Goal: Task Accomplishment & Management: Manage account settings

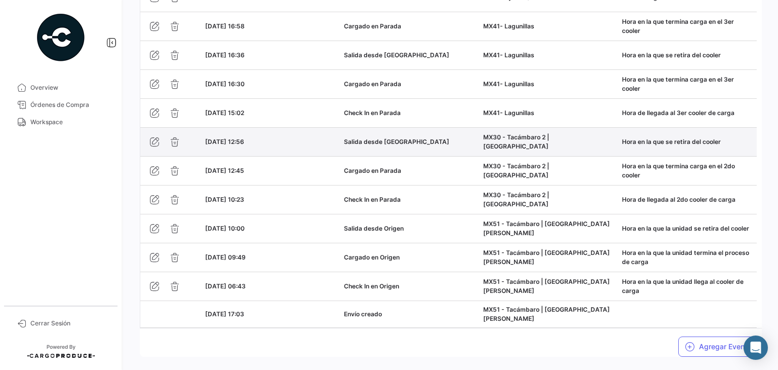
scroll to position [985, 0]
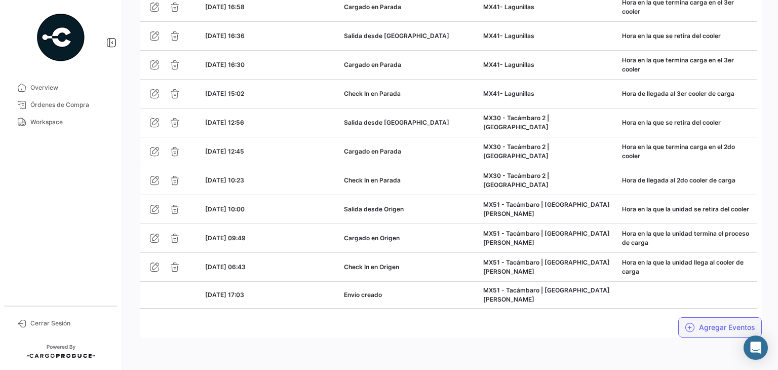
click at [697, 328] on button "Agregar Eventos" at bounding box center [720, 327] width 84 height 20
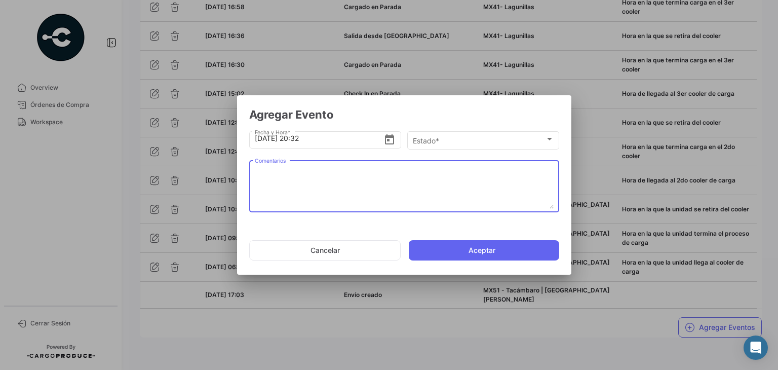
click at [430, 173] on textarea "Comentarios" at bounding box center [404, 186] width 299 height 45
paste textarea "Hora de salida a cruce"
type textarea "Hora de salida a cruce"
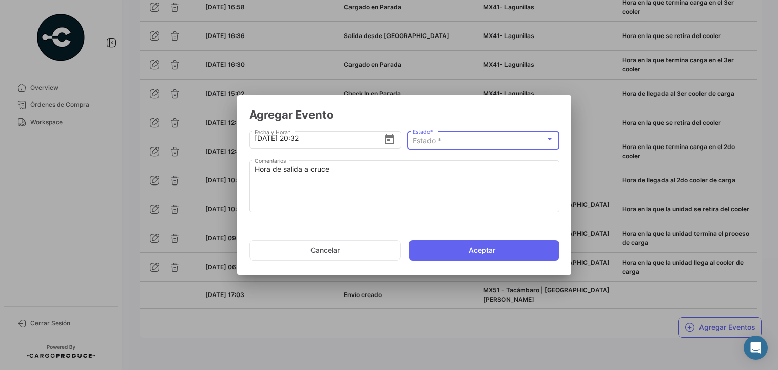
click at [461, 137] on div "Estado *" at bounding box center [479, 141] width 132 height 9
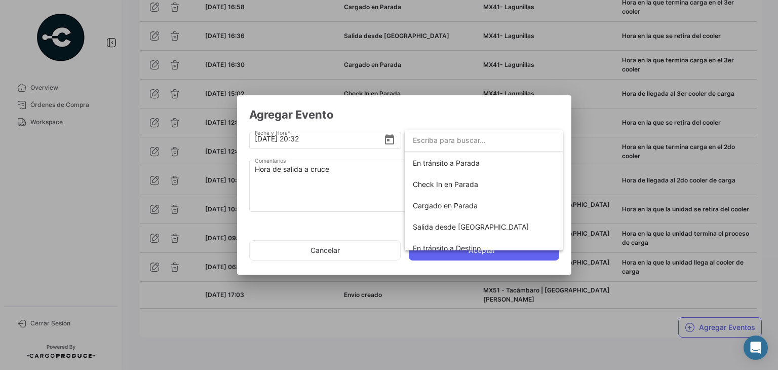
scroll to position [87, 0]
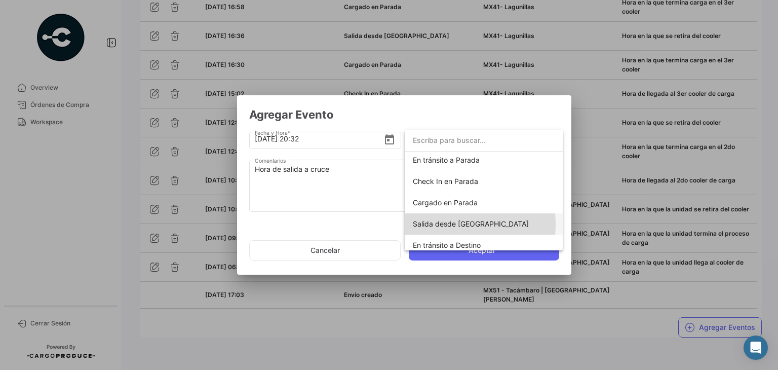
click at [442, 225] on span "Salida desde [GEOGRAPHIC_DATA]" at bounding box center [471, 223] width 116 height 9
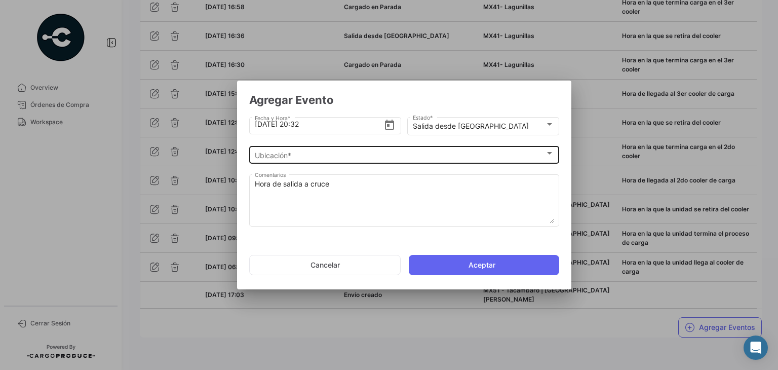
click at [318, 147] on div "Ubicación * Ubicación *" at bounding box center [404, 154] width 299 height 20
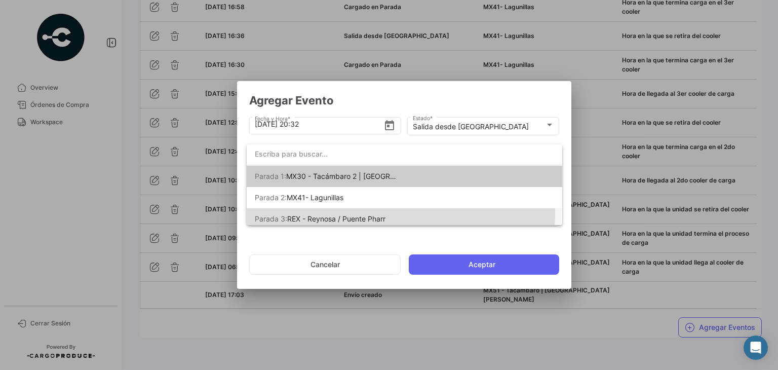
click at [341, 215] on span "REX - Reynosa / Puente Pharr" at bounding box center [336, 218] width 98 height 9
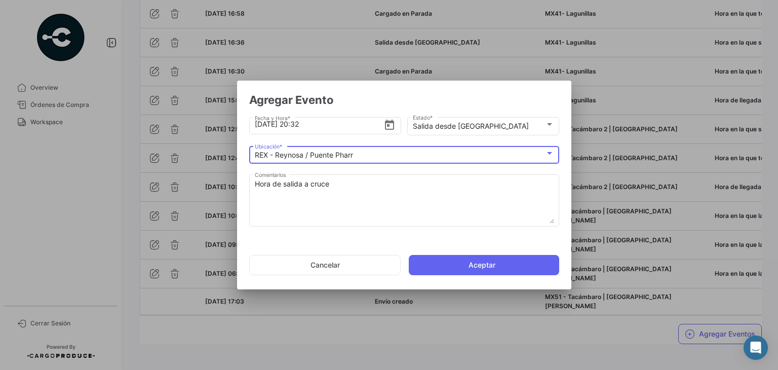
scroll to position [985, 0]
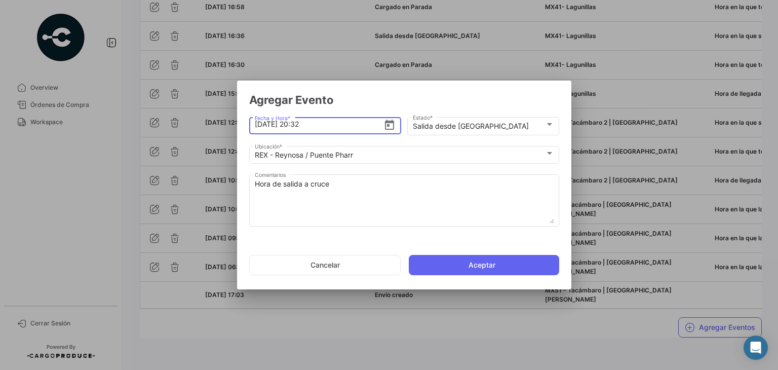
click at [297, 124] on input "[DATE] 20:32" at bounding box center [319, 123] width 129 height 35
type input "[DATE] 19:00"
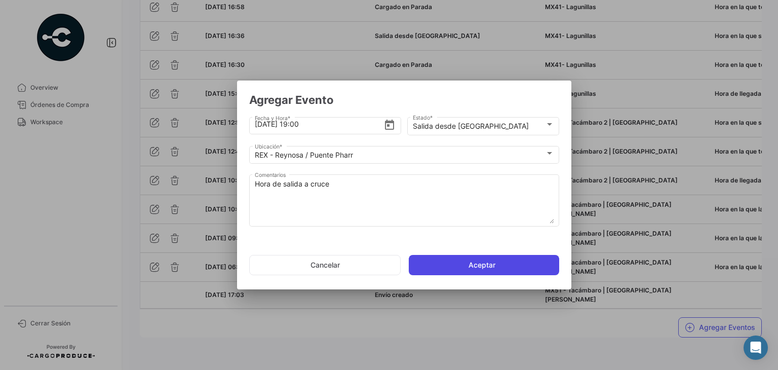
click at [478, 270] on button "Aceptar" at bounding box center [484, 265] width 150 height 20
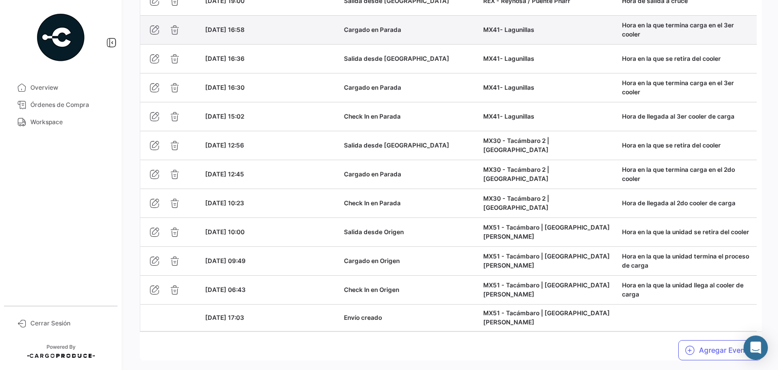
scroll to position [997, 0]
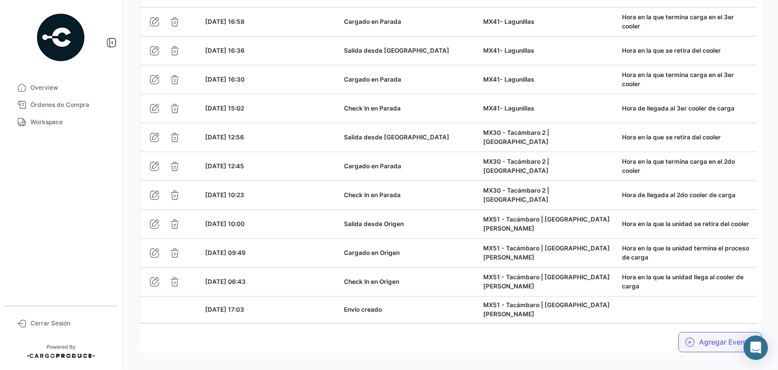
click at [678, 340] on button "Agregar Eventos" at bounding box center [720, 342] width 84 height 20
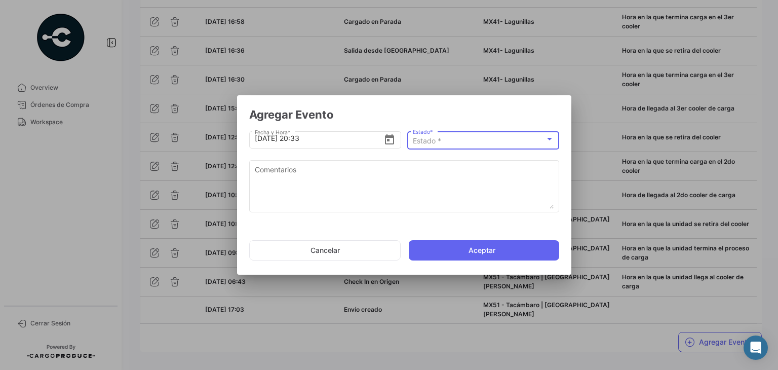
click at [435, 141] on span "Estado *" at bounding box center [427, 140] width 28 height 9
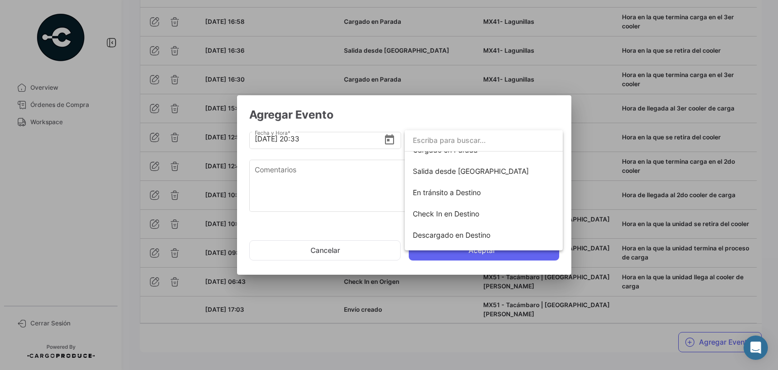
scroll to position [178, 0]
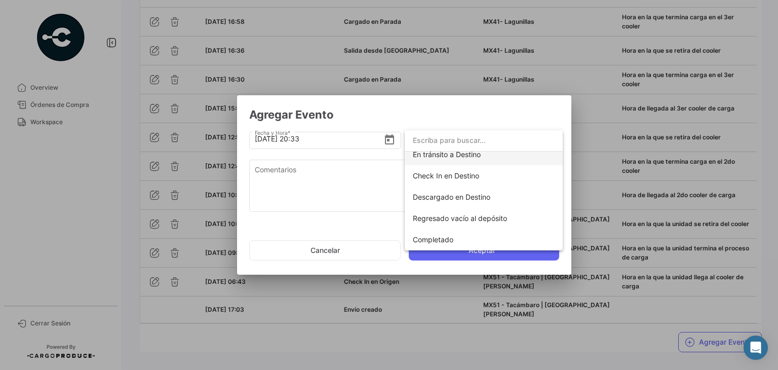
click at [447, 159] on span "En tránsito a Destino" at bounding box center [484, 154] width 142 height 21
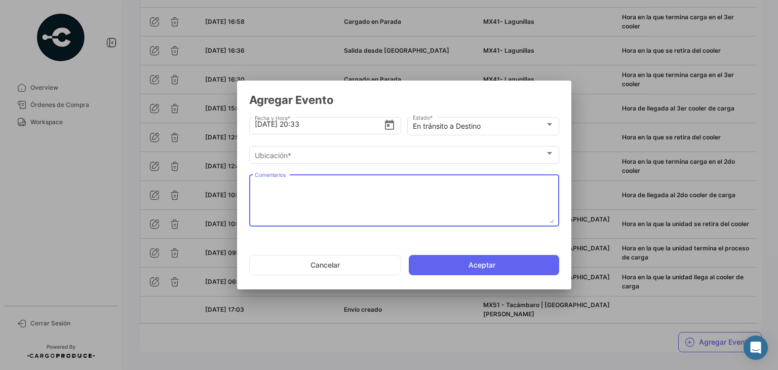
click at [317, 192] on textarea "Comentarios" at bounding box center [404, 201] width 299 height 45
paste textarea "Hora en la que la unidad queda liberada de aduanas y se dirige al destino"
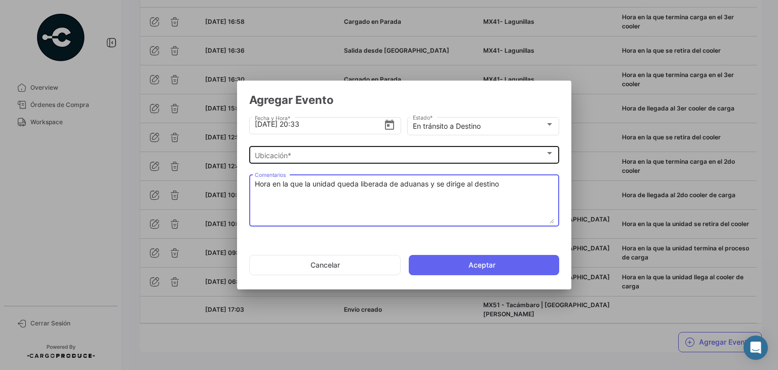
type textarea "Hora en la que la unidad queda liberada de aduanas y se dirige al destino"
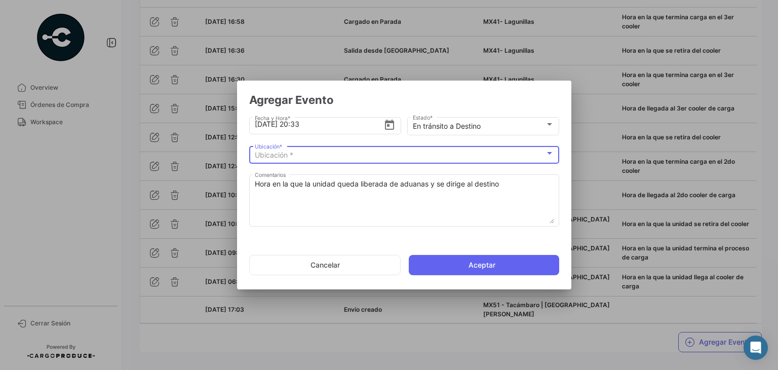
click at [305, 159] on div "Ubicación *" at bounding box center [400, 155] width 290 height 9
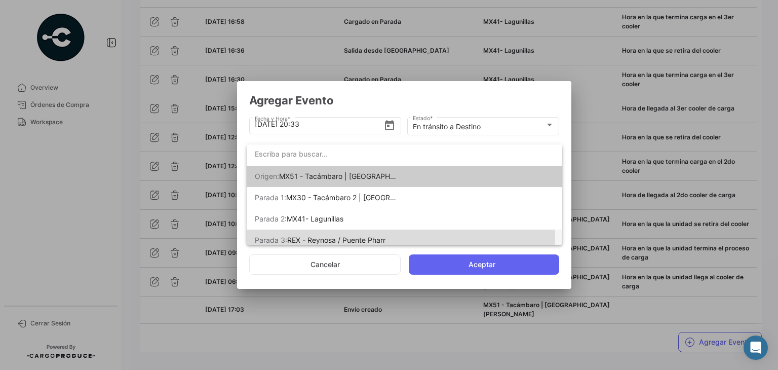
click at [340, 235] on span "Parada 3: [PERSON_NAME] - Reynosa / Puente [PERSON_NAME]" at bounding box center [326, 240] width 142 height 21
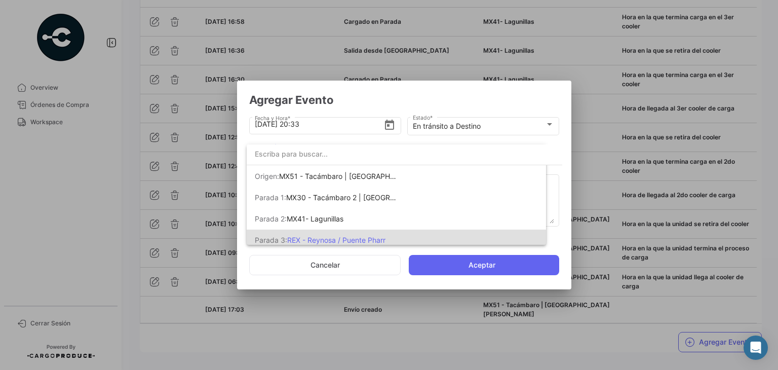
scroll to position [0, 0]
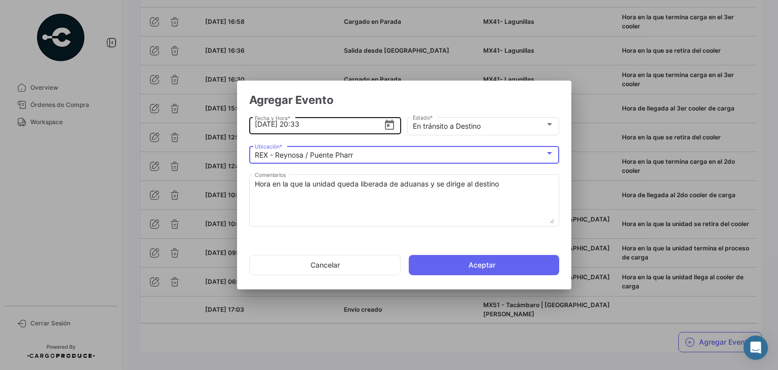
click at [317, 124] on input "[DATE] 20:33" at bounding box center [319, 123] width 129 height 35
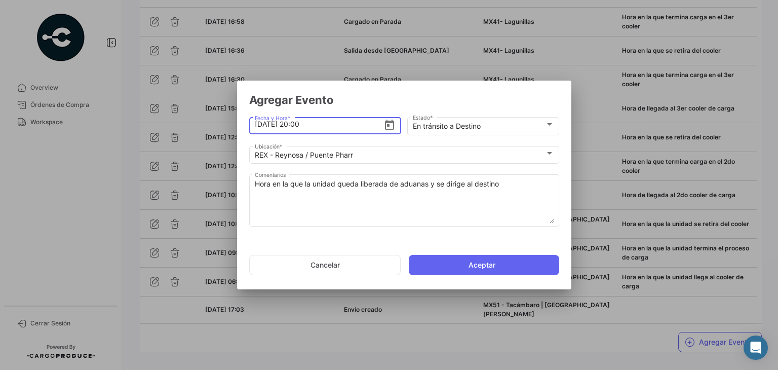
type input "[DATE] 20:00"
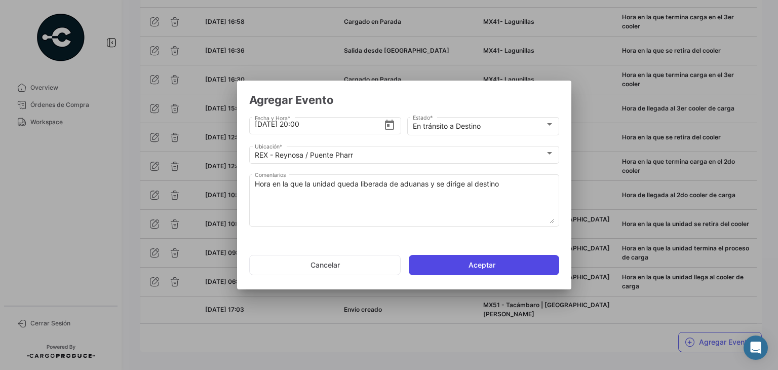
click at [448, 261] on button "Aceptar" at bounding box center [484, 265] width 150 height 20
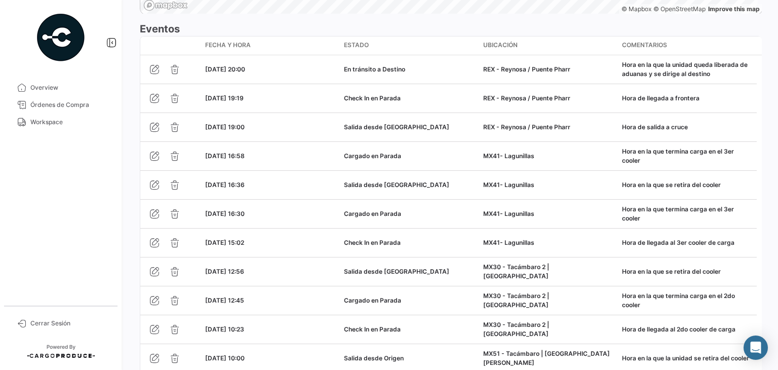
scroll to position [1043, 0]
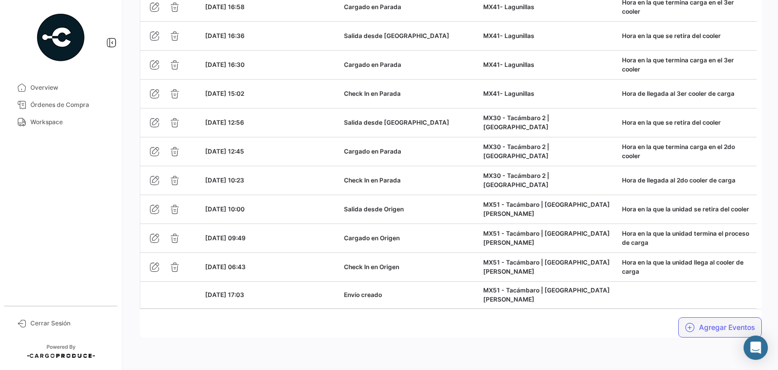
click at [691, 327] on button "Agregar Eventos" at bounding box center [720, 327] width 84 height 20
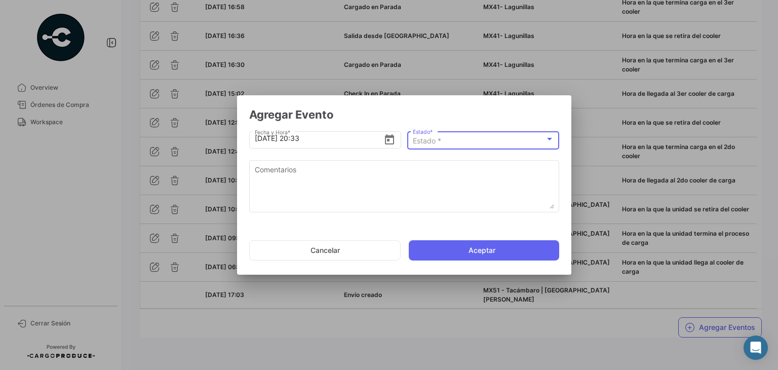
click at [446, 138] on div "Estado *" at bounding box center [479, 141] width 132 height 9
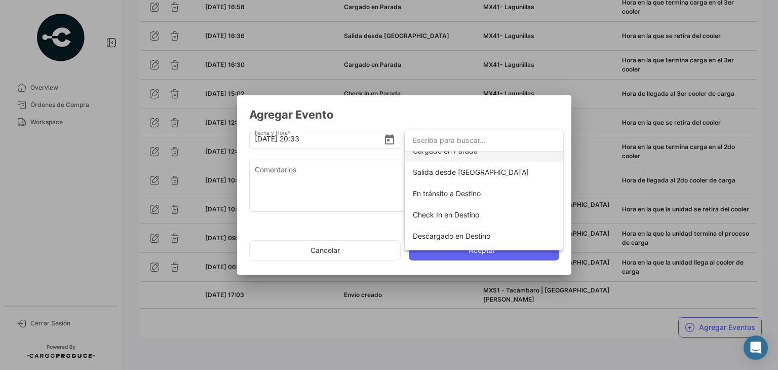
scroll to position [142, 0]
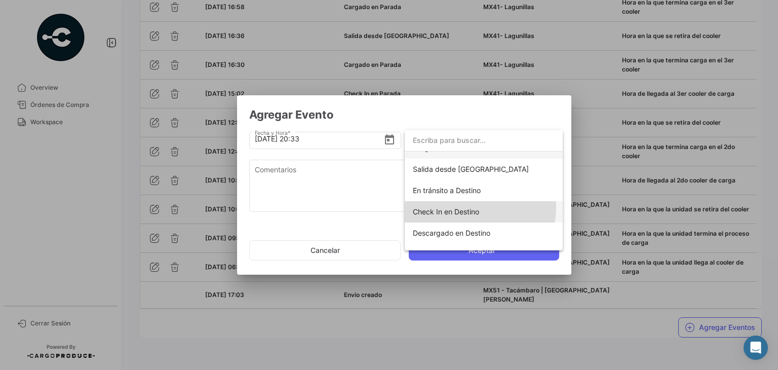
click at [463, 207] on span "Check In en Destino" at bounding box center [446, 211] width 66 height 9
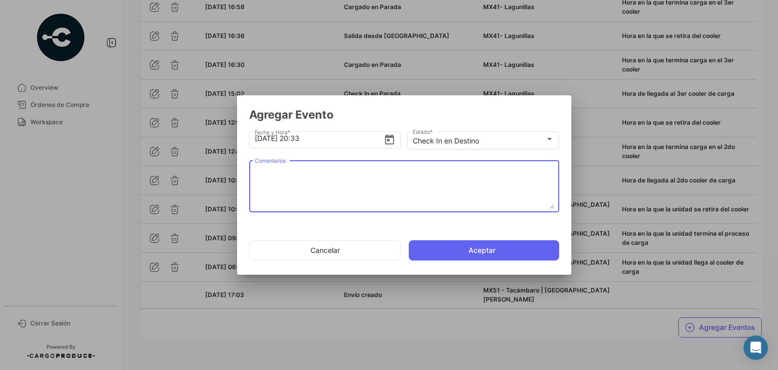
click at [383, 182] on textarea "Comentarios" at bounding box center [404, 186] width 299 height 45
paste textarea "Hora de arribo al destino"
type textarea "Hora de arribo al destino"
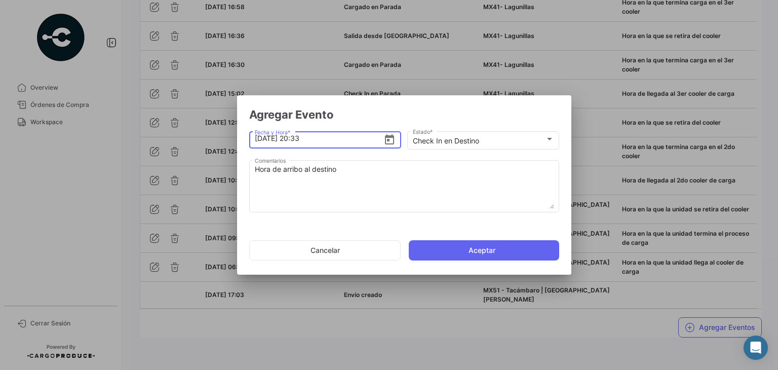
click at [315, 137] on input "[DATE] 20:33" at bounding box center [319, 138] width 129 height 35
type input "[DATE] 20:19"
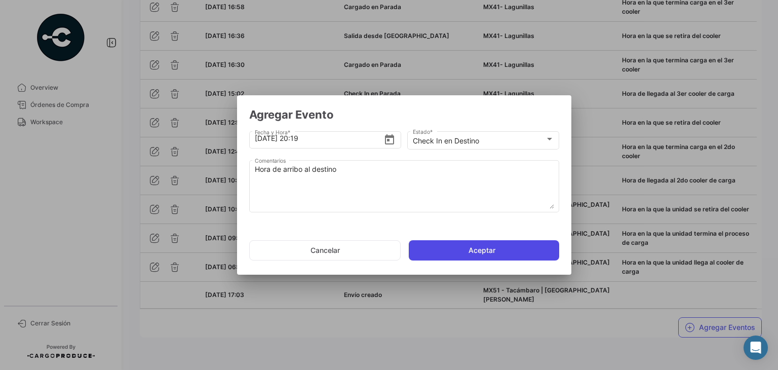
click at [444, 253] on button "Aceptar" at bounding box center [484, 250] width 150 height 20
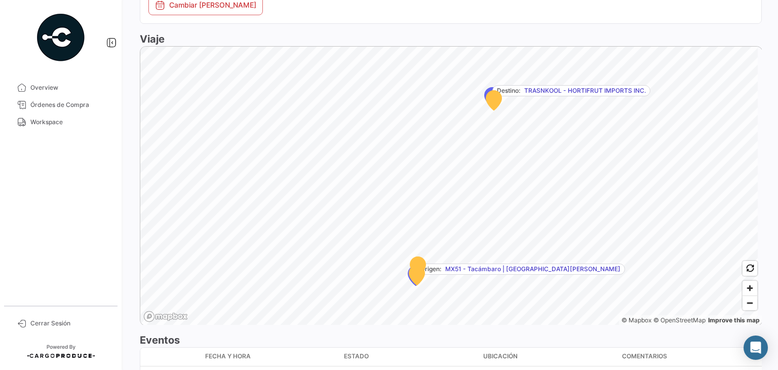
scroll to position [581, 0]
click at [743, 295] on span "Zoom in" at bounding box center [750, 287] width 15 height 15
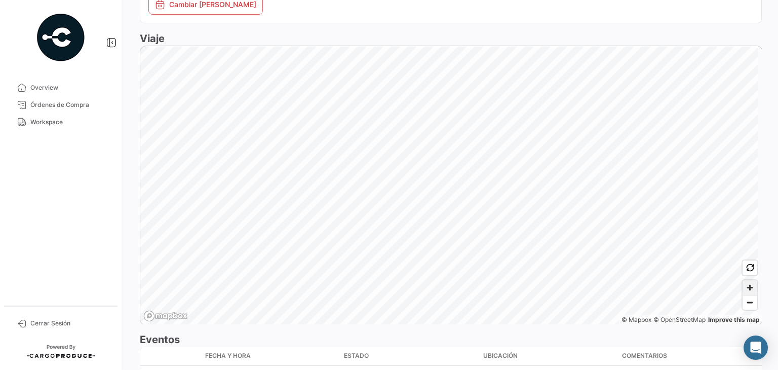
click at [750, 295] on span "Zoom in" at bounding box center [750, 287] width 15 height 15
click at [744, 295] on span "Zoom in" at bounding box center [750, 287] width 15 height 15
